Goal: Task Accomplishment & Management: Use online tool/utility

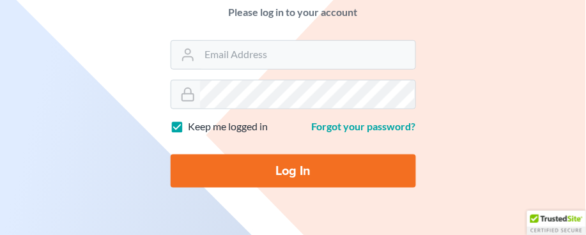
scroll to position [142, 0]
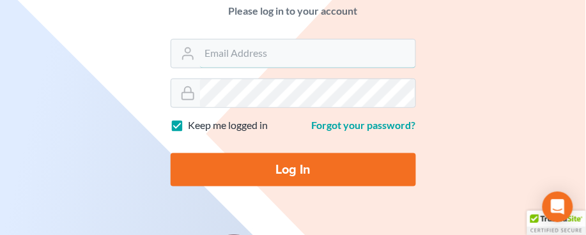
type input "amoeller@farrishlaw.com"
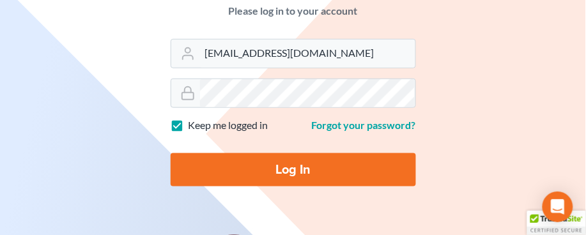
click at [287, 160] on input "Log In" at bounding box center [293, 169] width 245 height 33
type input "Thinking..."
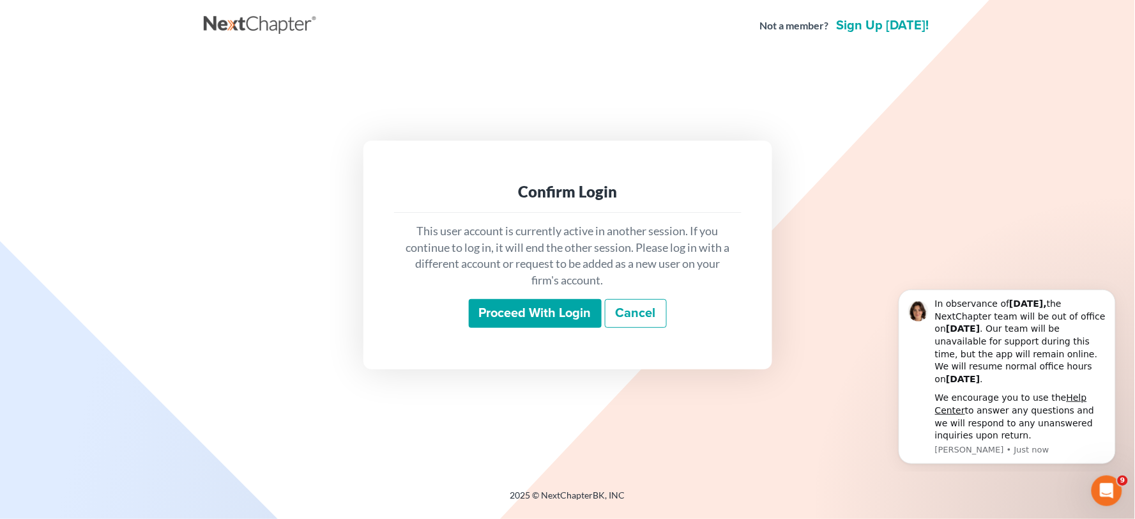
click at [551, 234] on input "Proceed with login" at bounding box center [535, 313] width 133 height 29
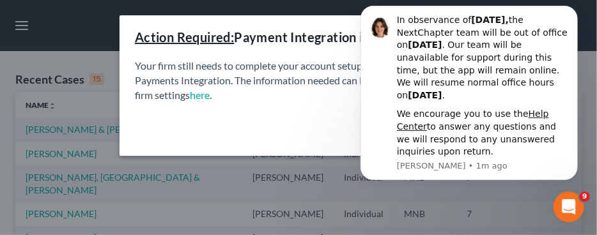
click at [303, 118] on div "Close" at bounding box center [298, 136] width 358 height 41
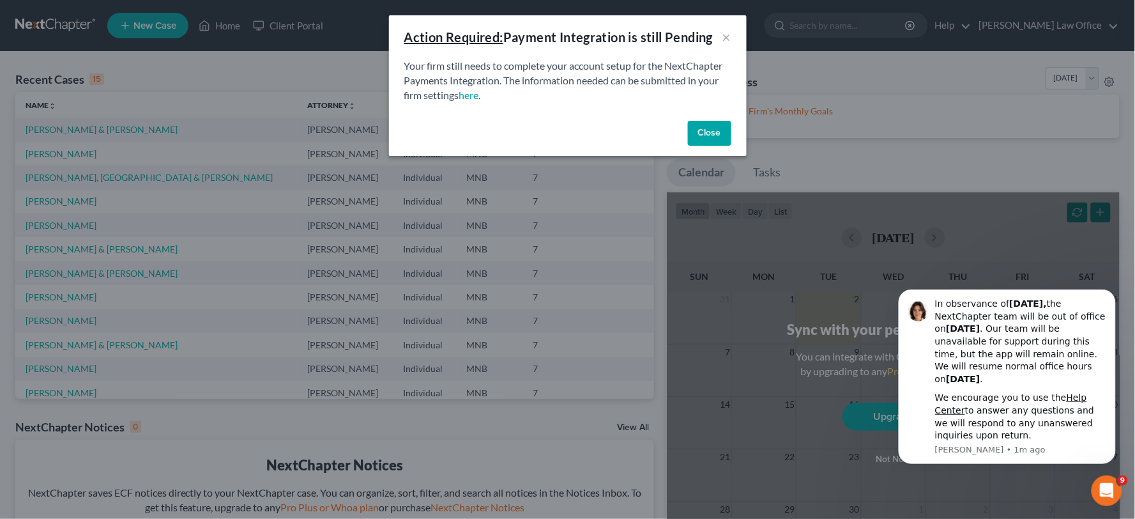
click at [695, 122] on button "Close" at bounding box center [709, 134] width 43 height 26
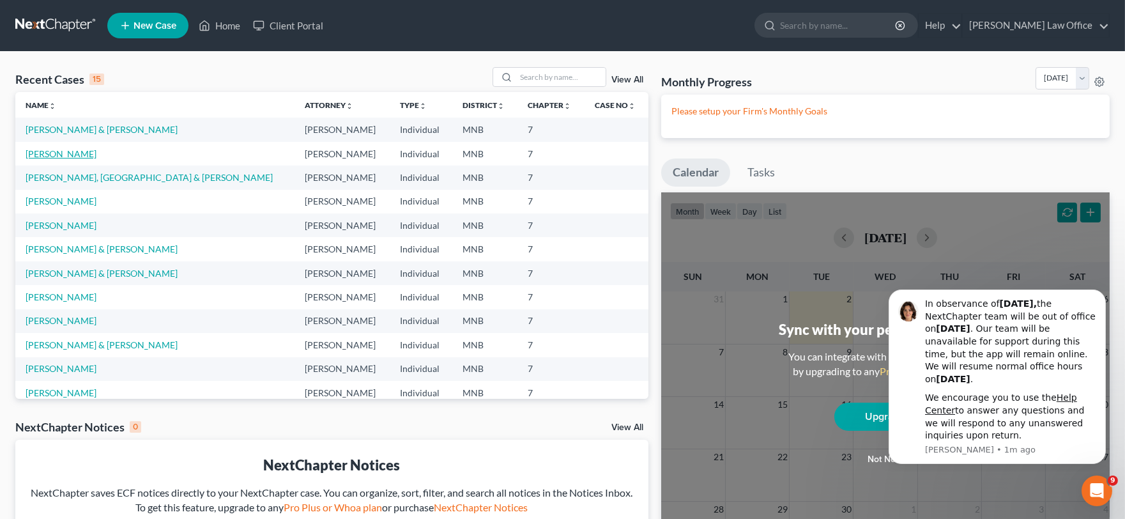
click at [73, 155] on link "Florez, Emilio" at bounding box center [61, 153] width 71 height 11
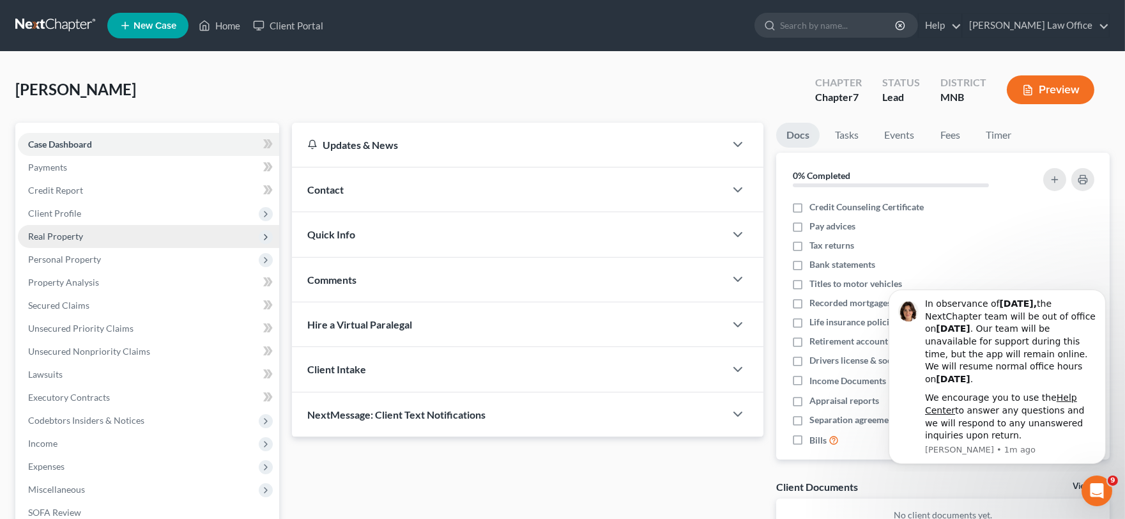
click at [91, 240] on span "Real Property" at bounding box center [148, 236] width 261 height 23
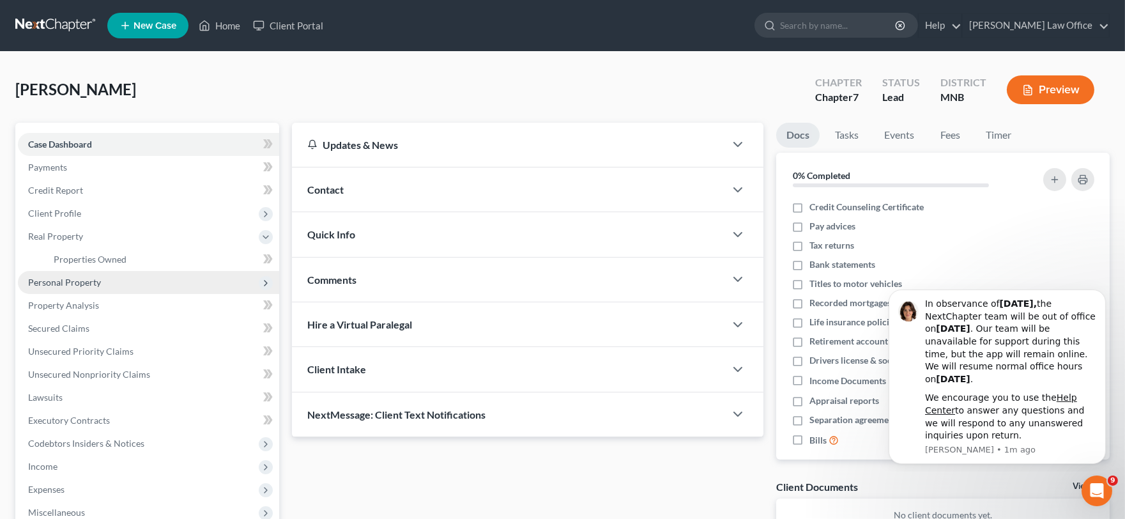
click at [87, 277] on span "Personal Property" at bounding box center [64, 282] width 73 height 11
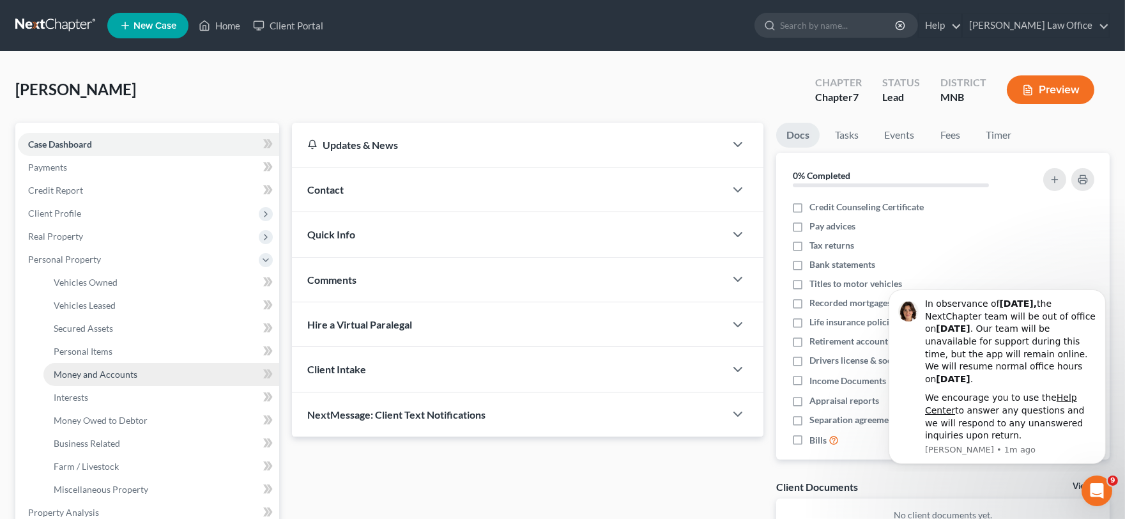
click at [112, 369] on span "Money and Accounts" at bounding box center [96, 374] width 84 height 11
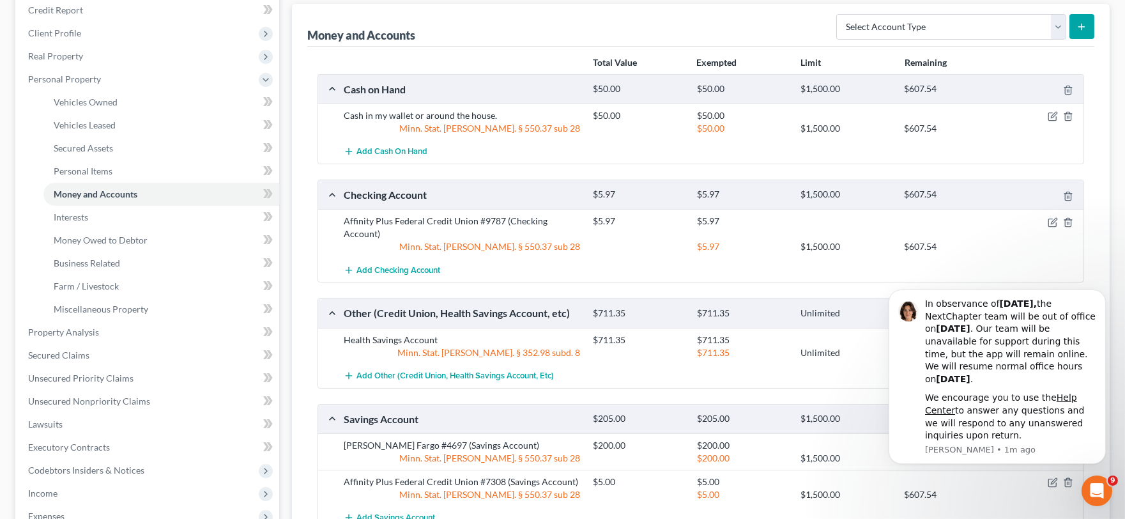
scroll to position [213, 0]
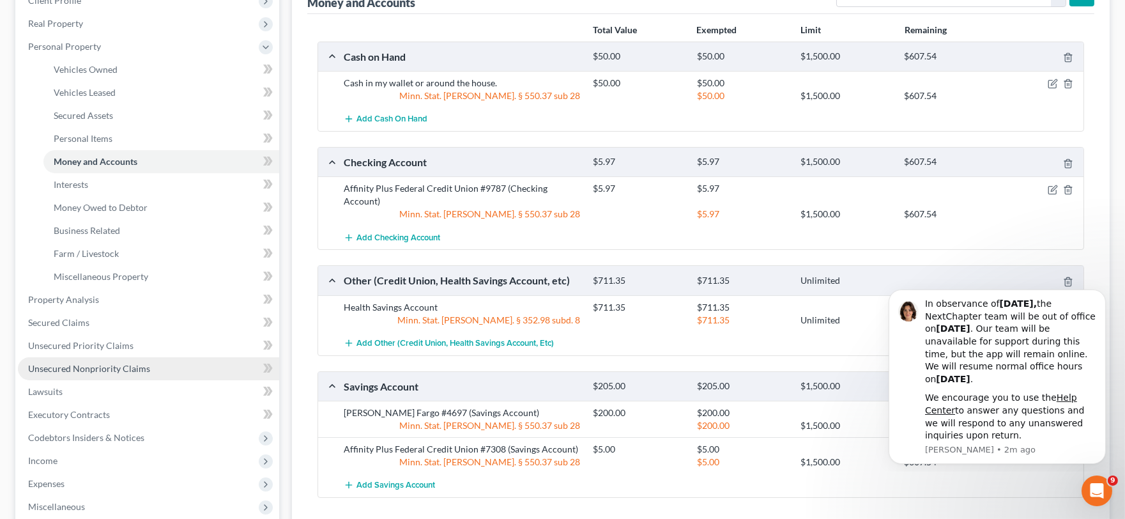
click at [121, 363] on span "Unsecured Nonpriority Claims" at bounding box center [89, 368] width 122 height 11
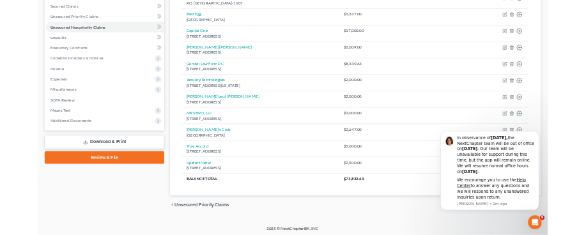
scroll to position [294, 0]
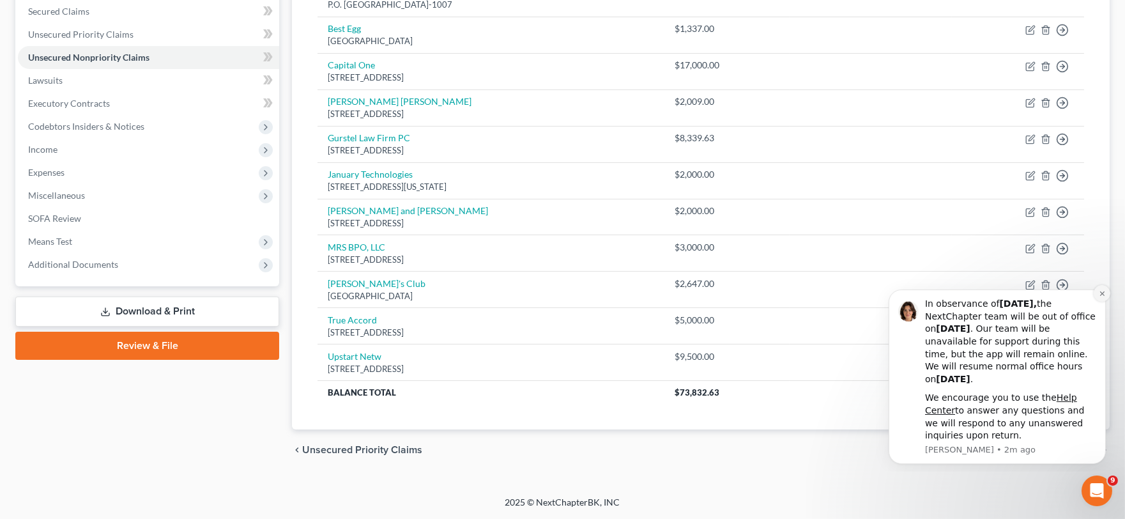
click at [1099, 296] on icon "Dismiss notification" at bounding box center [1101, 292] width 7 height 7
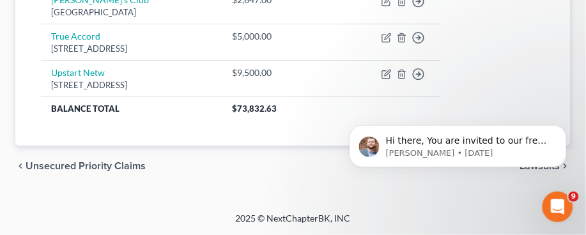
scroll to position [546, 0]
